Goal: Find specific page/section: Find specific page/section

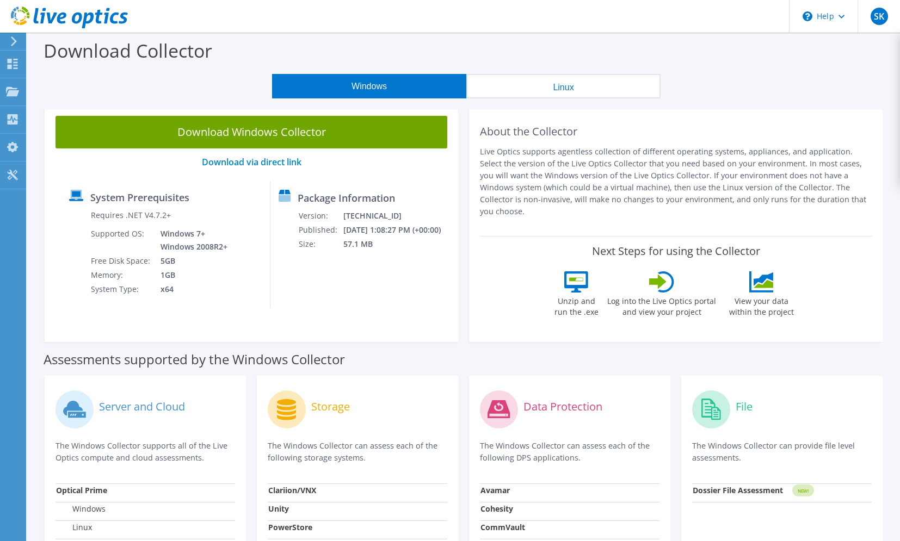
click at [14, 42] on use at bounding box center [14, 41] width 6 height 10
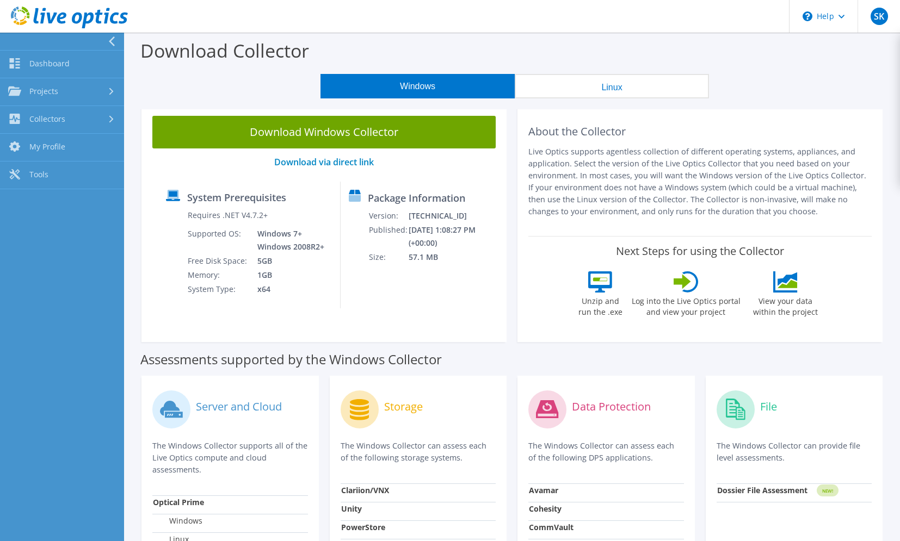
drag, startPoint x: 36, startPoint y: 65, endPoint x: 49, endPoint y: 77, distance: 17.8
click at [36, 65] on link "Dashboard" at bounding box center [62, 65] width 124 height 28
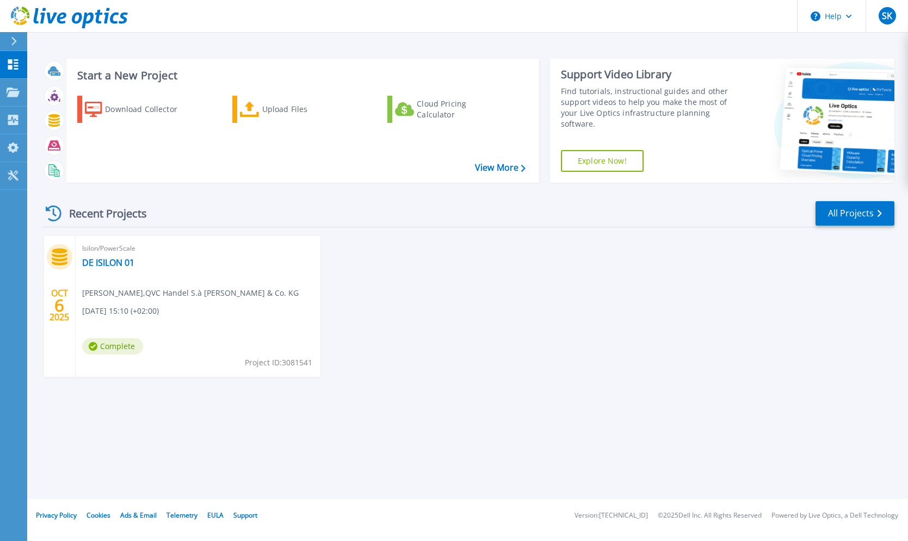
drag, startPoint x: 638, startPoint y: 419, endPoint x: 499, endPoint y: 415, distance: 139.3
click at [566, 401] on div "Recent Projects All Projects OCT 6 2025 Isilon/PowerScale DE ISILON 01 Stefan K…" at bounding box center [468, 299] width 852 height 216
click at [487, 301] on div "OCT 6 2025 Isilon/PowerScale DE ISILON 01 Stefan Knoblauch , QVC Handel S.à r.l…" at bounding box center [463, 317] width 861 height 163
drag, startPoint x: 531, startPoint y: 258, endPoint x: 478, endPoint y: 257, distance: 53.3
click at [478, 257] on div "OCT 6 2025 Isilon/PowerScale DE ISILON 01 Stefan Knoblauch , QVC Handel S.à r.l…" at bounding box center [463, 317] width 861 height 163
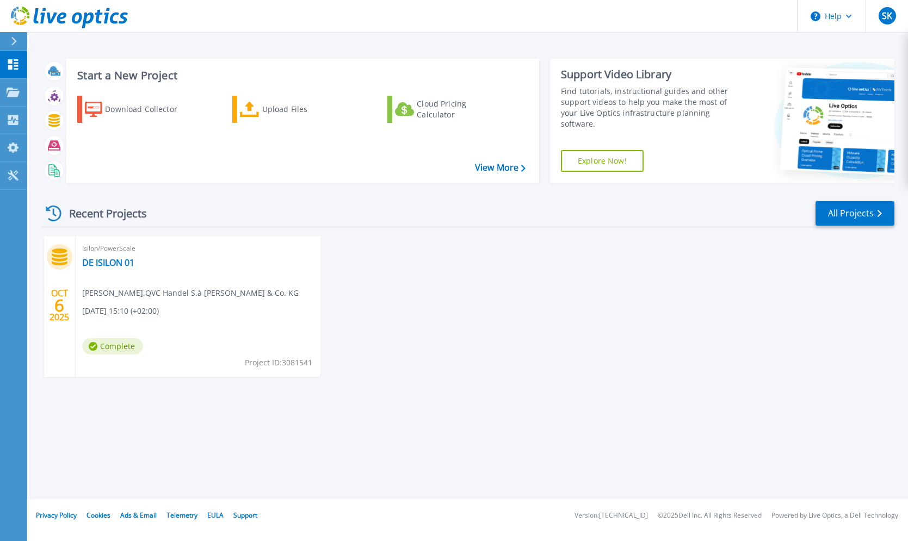
click at [630, 162] on link "Explore Now!" at bounding box center [602, 161] width 83 height 22
click at [507, 346] on div "OCT 6 2025 Isilon/PowerScale DE ISILON 01 Stefan Knoblauch , QVC Handel S.à r.l…" at bounding box center [463, 317] width 861 height 163
drag, startPoint x: 476, startPoint y: 323, endPoint x: 455, endPoint y: 317, distance: 21.5
click at [455, 317] on div "OCT 6 2025 Isilon/PowerScale DE ISILON 01 Stefan Knoblauch , QVC Handel S.à r.l…" at bounding box center [463, 317] width 861 height 163
drag, startPoint x: 382, startPoint y: 219, endPoint x: 296, endPoint y: 168, distance: 100.0
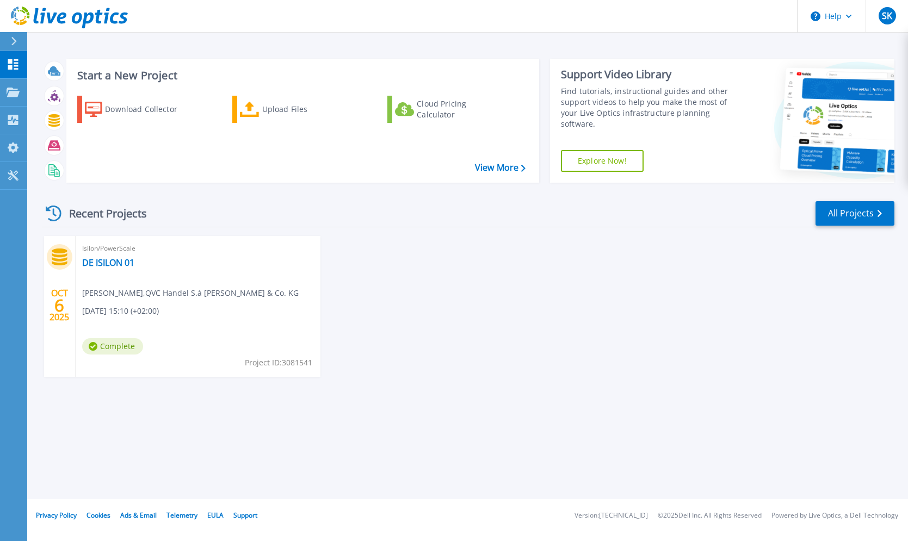
click at [366, 219] on div "Recent Projects All Projects" at bounding box center [468, 213] width 852 height 27
